Goal: Task Accomplishment & Management: Use online tool/utility

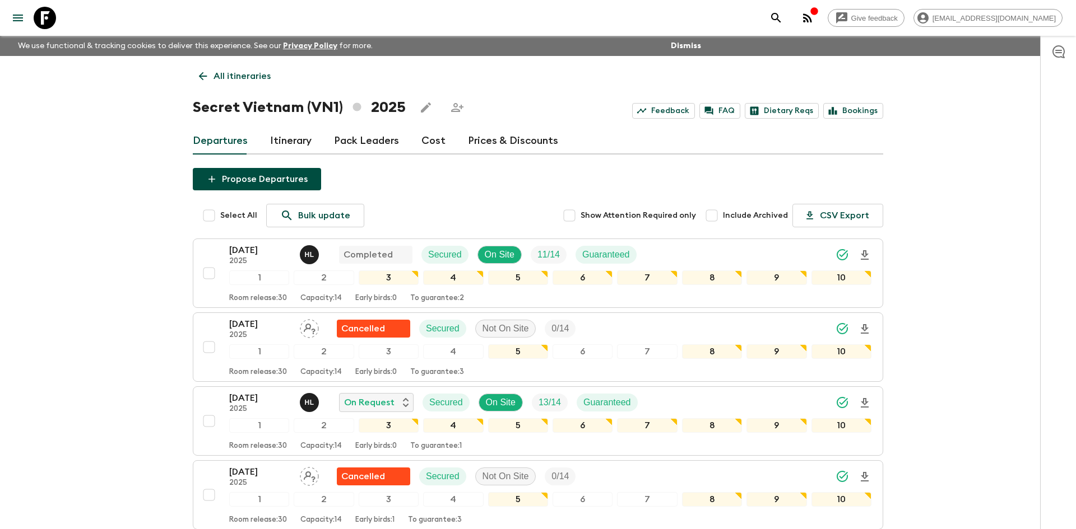
click at [253, 81] on p "All itineraries" at bounding box center [241, 75] width 57 height 13
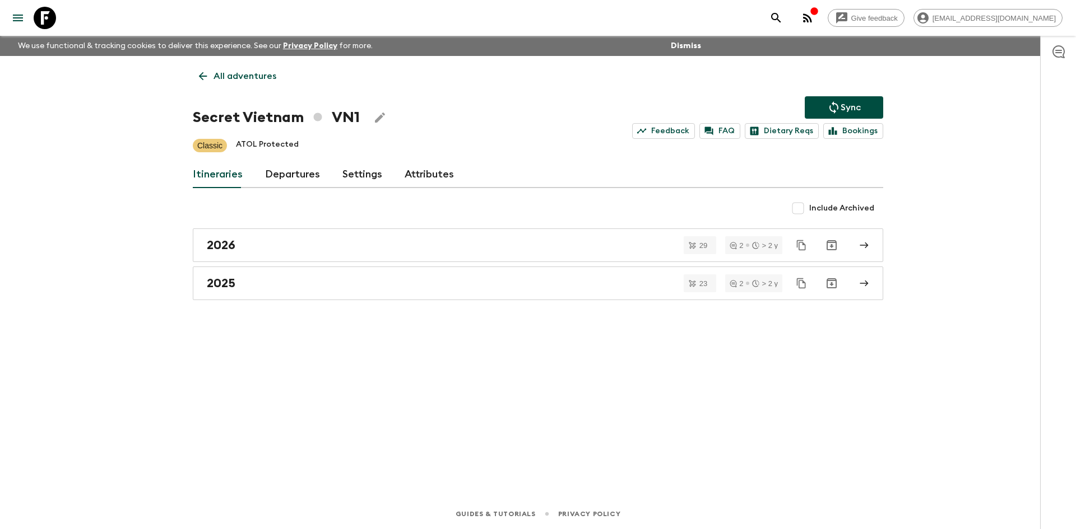
click at [253, 81] on p "All adventures" at bounding box center [244, 75] width 63 height 13
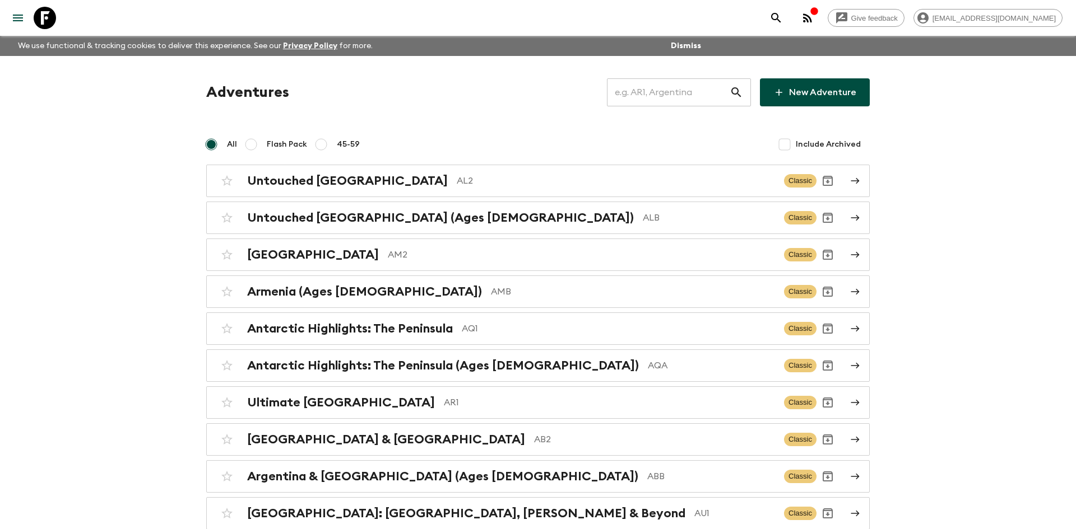
click at [647, 92] on input "text" at bounding box center [668, 92] width 123 height 31
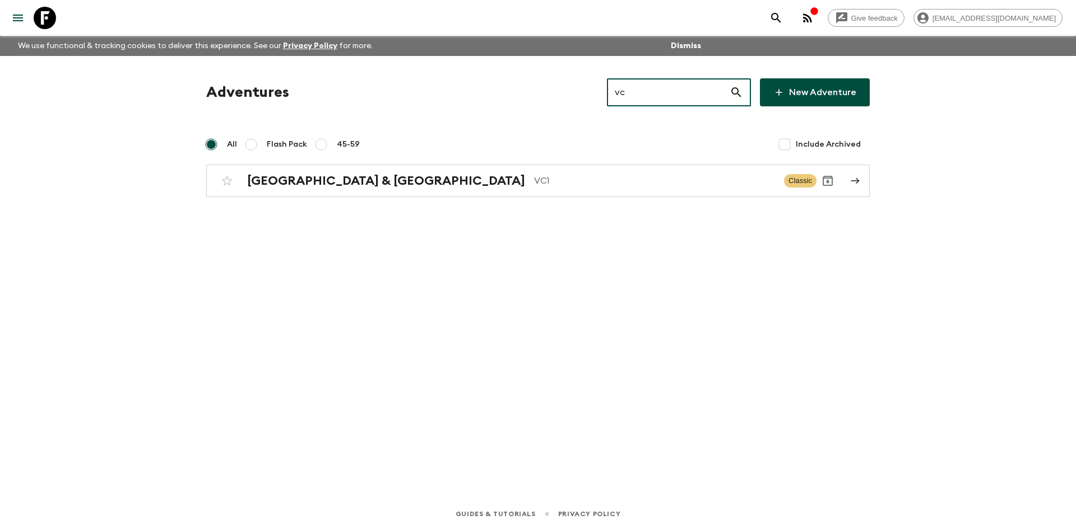
type input "vc1"
click at [383, 196] on link "Vietnam & Cambodia VC1 Classic" at bounding box center [537, 181] width 663 height 32
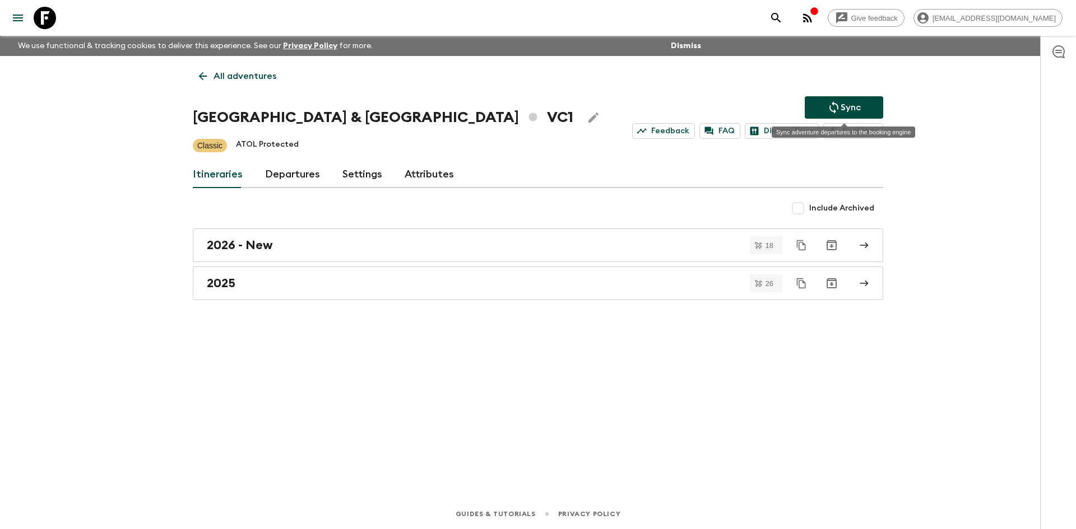
click at [859, 106] on p "Sync" at bounding box center [850, 107] width 20 height 13
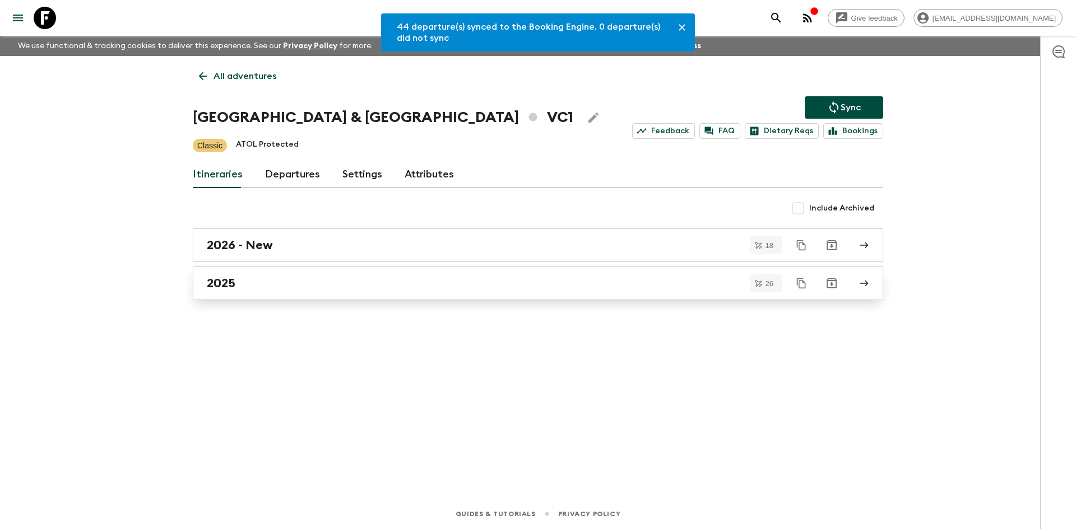
click at [403, 285] on div "2025" at bounding box center [527, 283] width 641 height 15
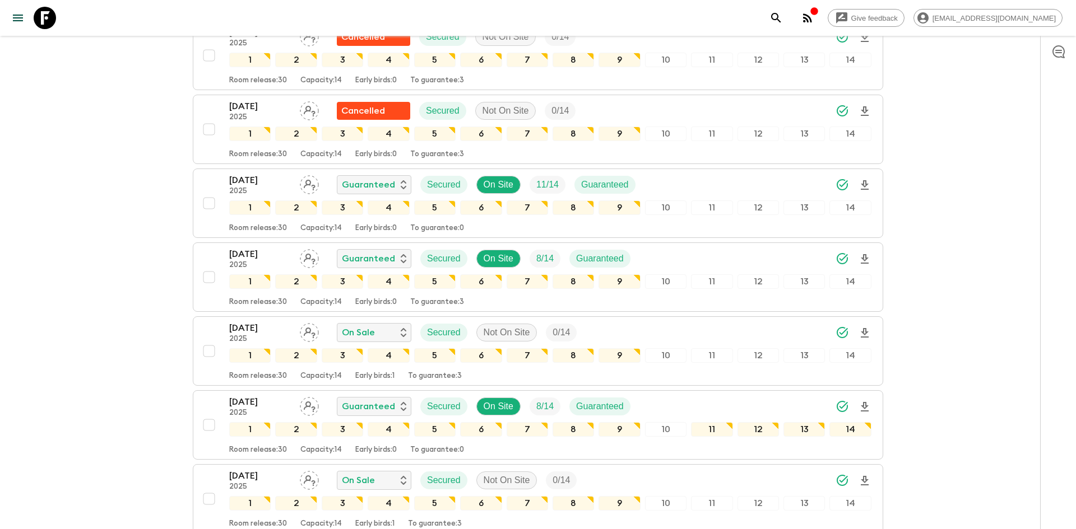
scroll to position [1025, 0]
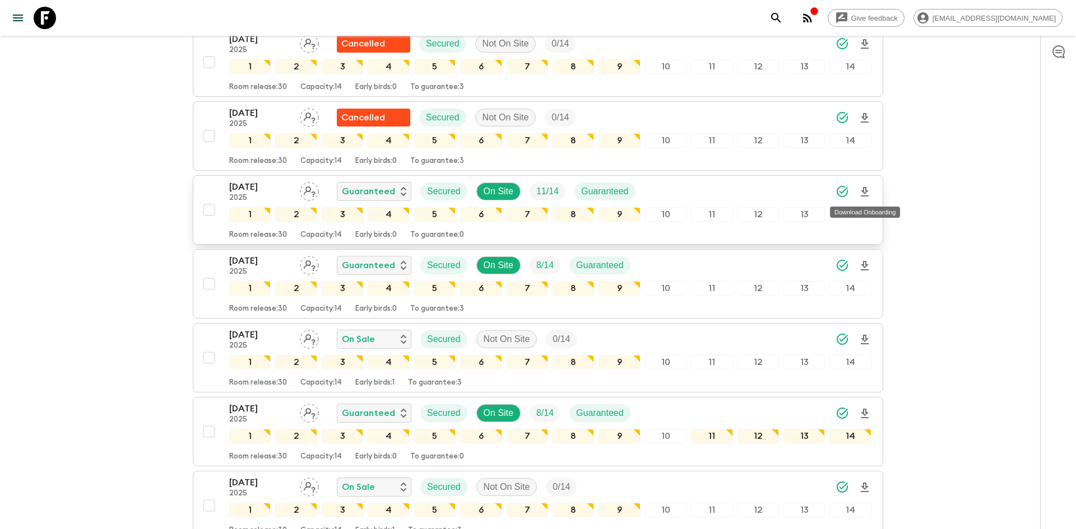
click at [867, 189] on icon "Download Onboarding" at bounding box center [864, 191] width 13 height 13
